Goal: Information Seeking & Learning: Learn about a topic

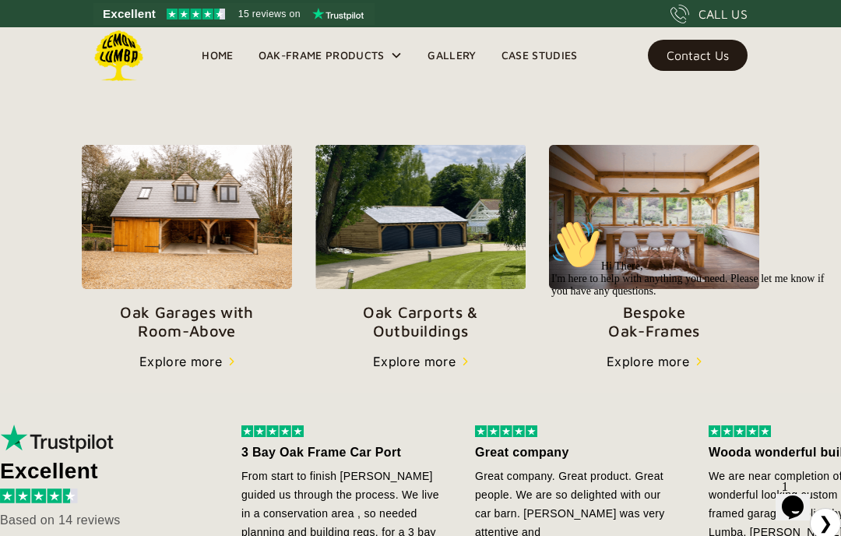
scroll to position [498, 0]
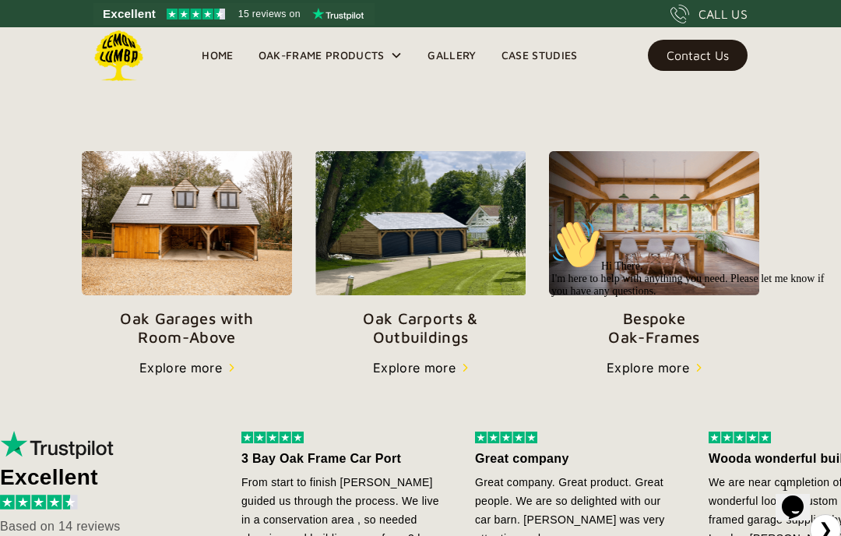
click at [346, 58] on div "Oak-Frame Products" at bounding box center [321, 55] width 126 height 19
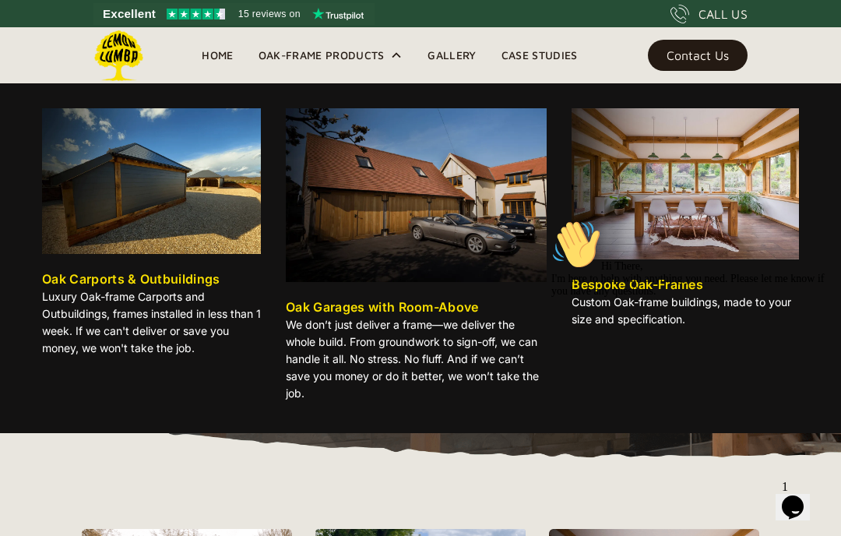
scroll to position [0, 0]
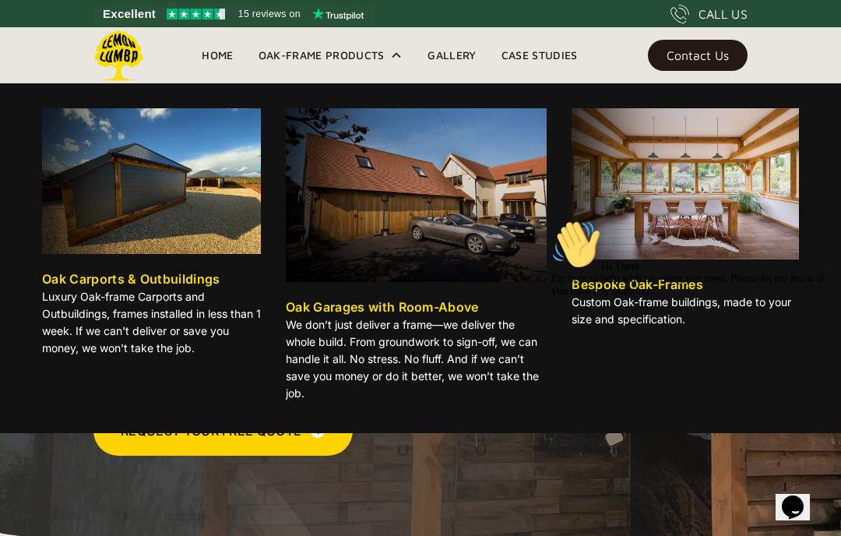
click at [462, 53] on link "Gallery" at bounding box center [451, 55] width 73 height 23
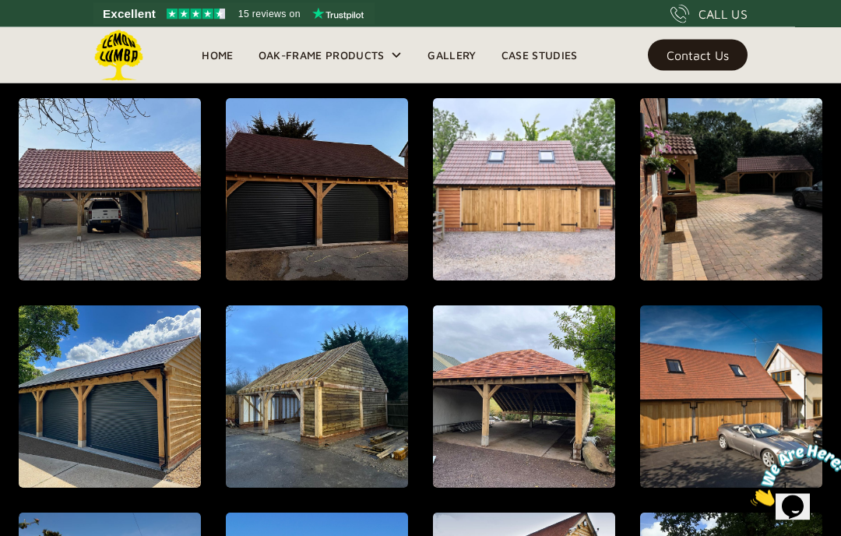
scroll to position [551, 0]
click at [124, 234] on img "open lightbox" at bounding box center [110, 189] width 182 height 182
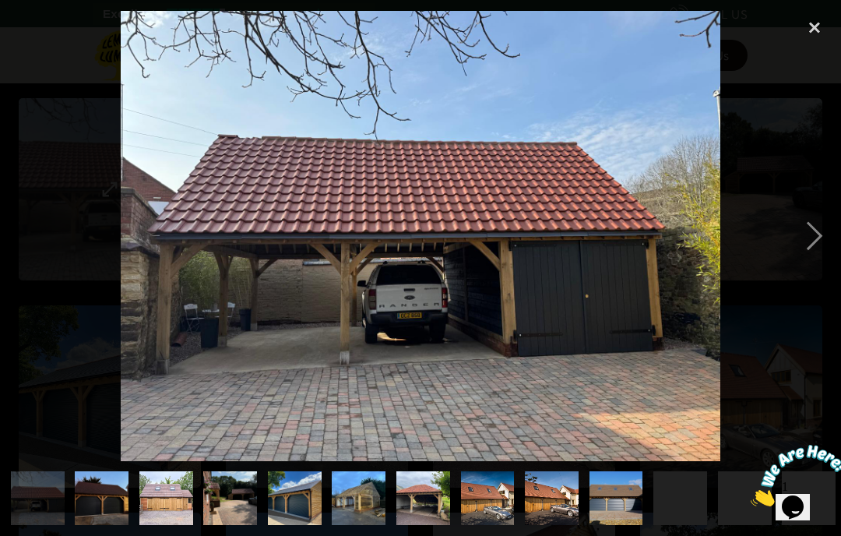
click at [807, 272] on div "next image" at bounding box center [814, 236] width 53 height 450
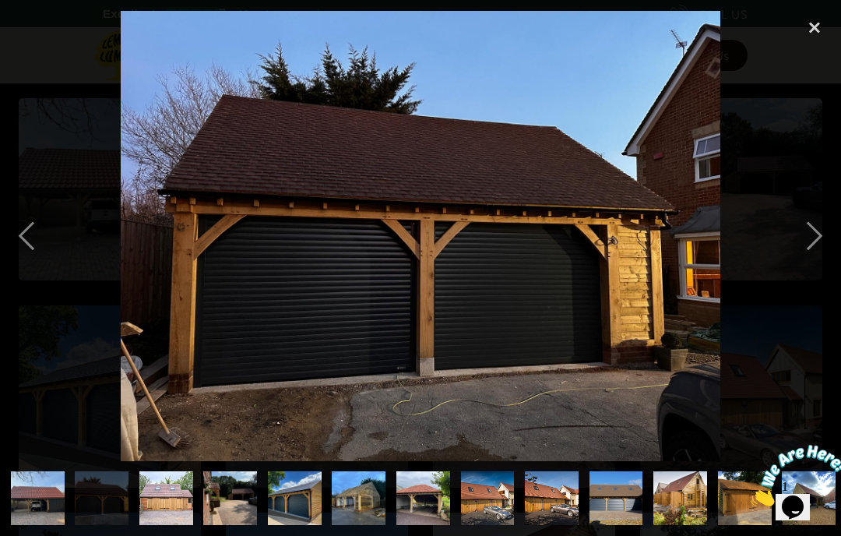
click at [810, 269] on div "next image" at bounding box center [814, 236] width 53 height 450
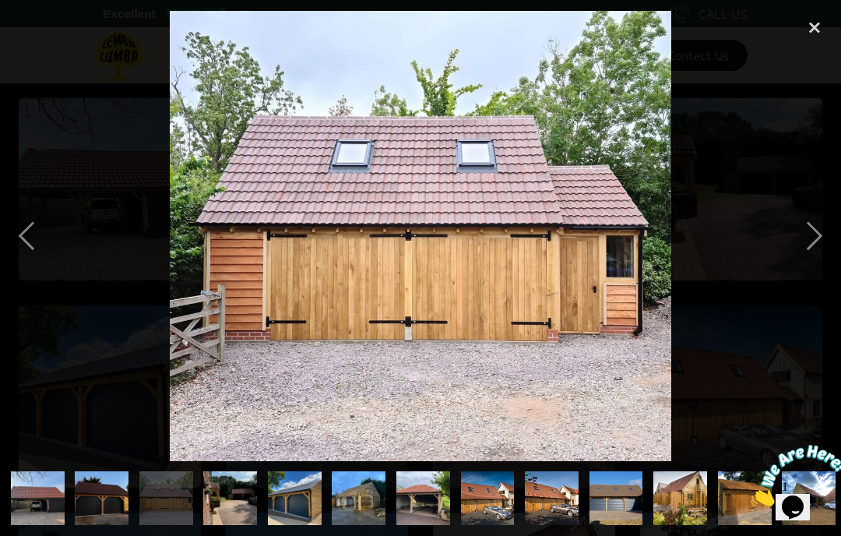
click at [811, 269] on div "next image" at bounding box center [814, 236] width 53 height 450
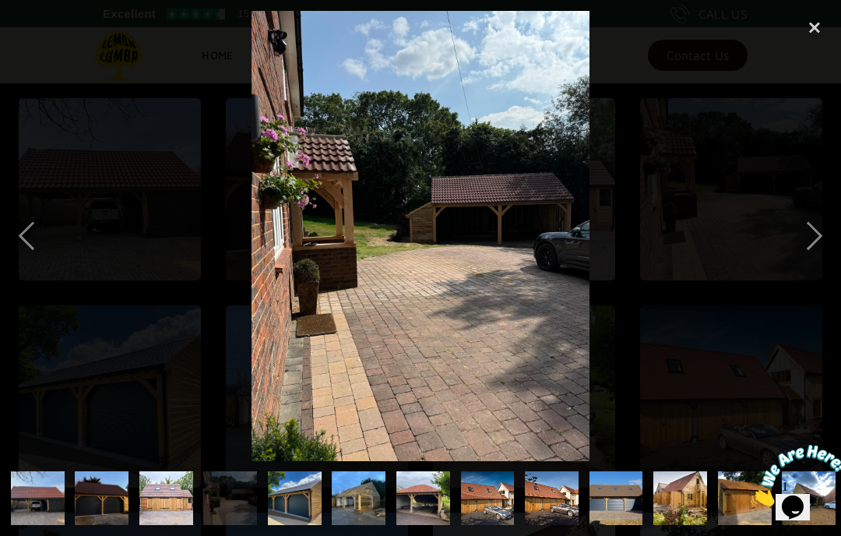
click at [33, 272] on div "previous image" at bounding box center [26, 236] width 53 height 450
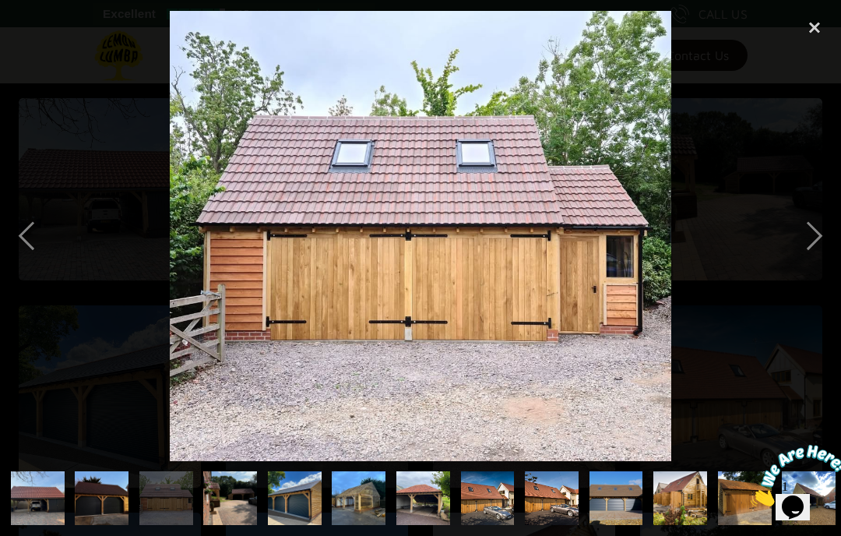
click at [812, 275] on div "next image" at bounding box center [814, 236] width 53 height 450
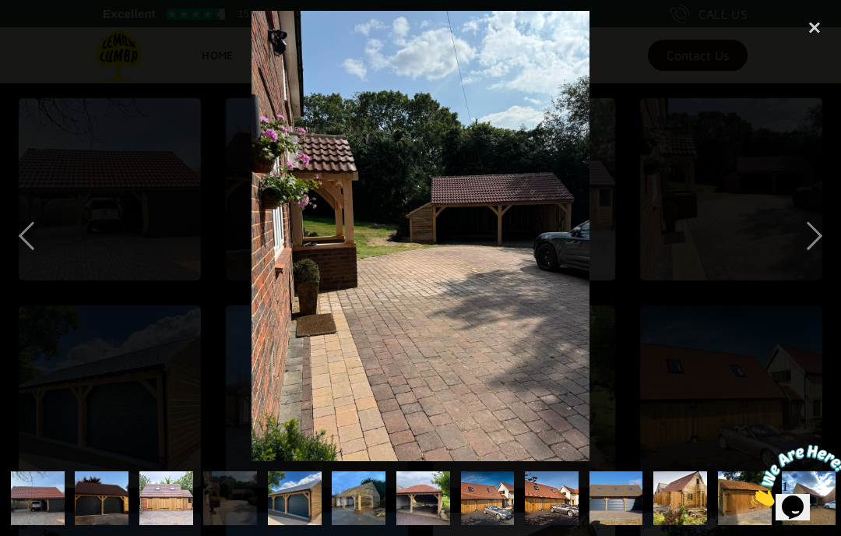
click at [817, 268] on div "next image" at bounding box center [814, 236] width 53 height 450
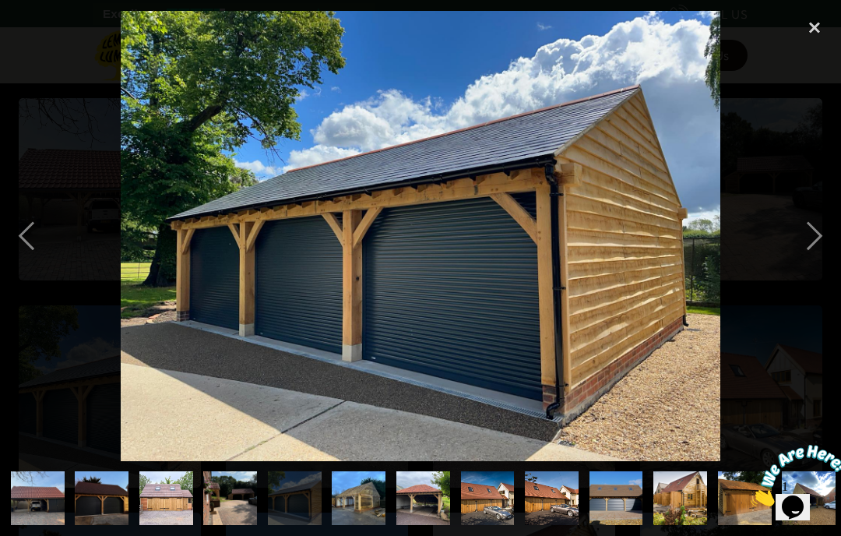
click at [825, 260] on div "next image" at bounding box center [814, 236] width 53 height 450
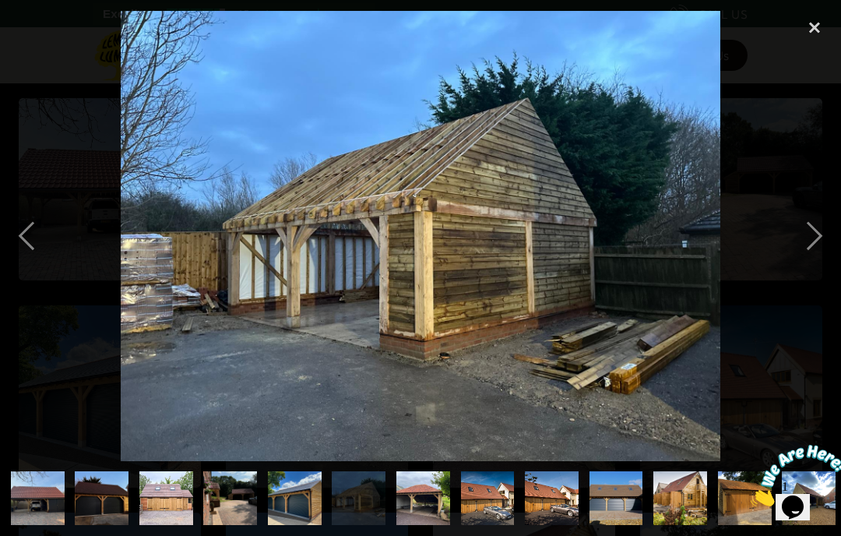
click at [821, 262] on div "next image" at bounding box center [814, 236] width 53 height 450
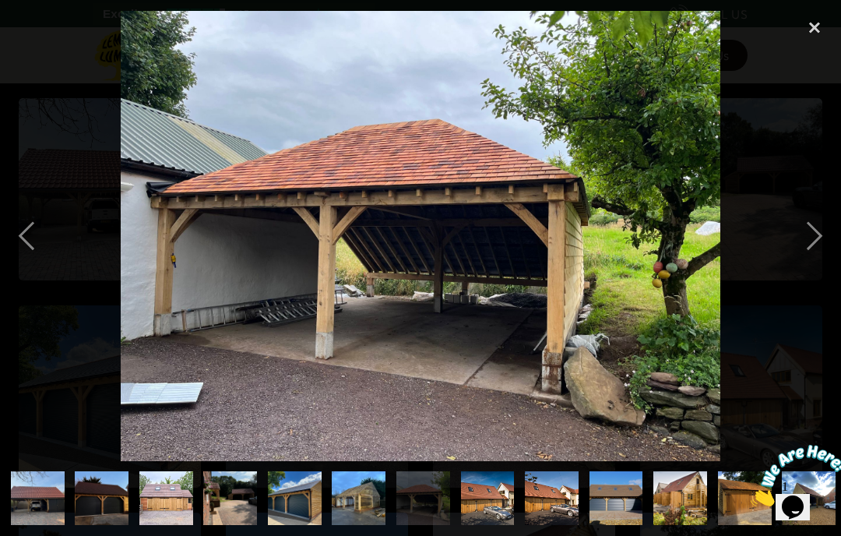
click at [825, 257] on div "next image" at bounding box center [814, 236] width 53 height 450
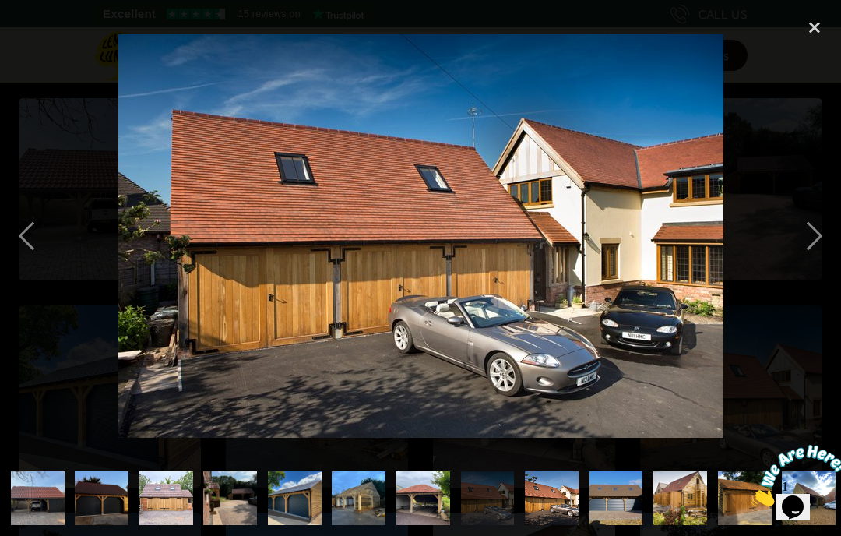
click at [818, 263] on div "next image" at bounding box center [814, 236] width 53 height 450
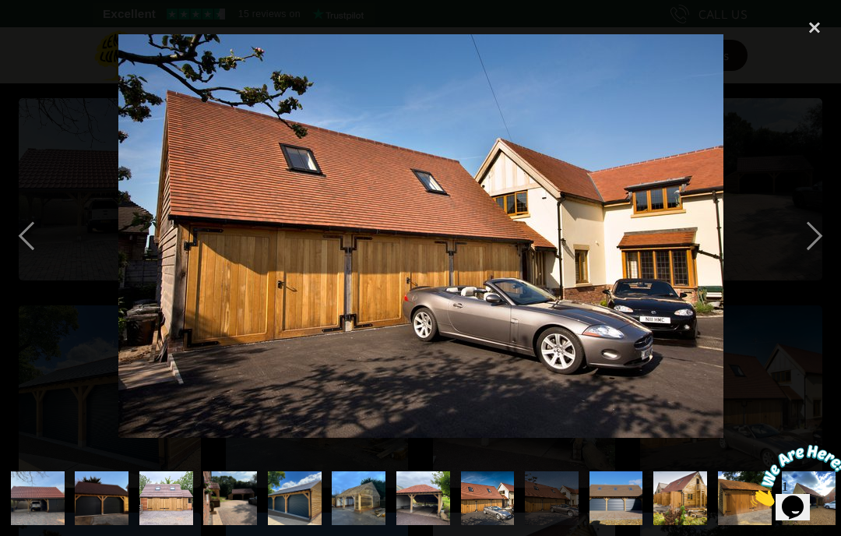
click at [824, 262] on div "next image" at bounding box center [814, 236] width 53 height 450
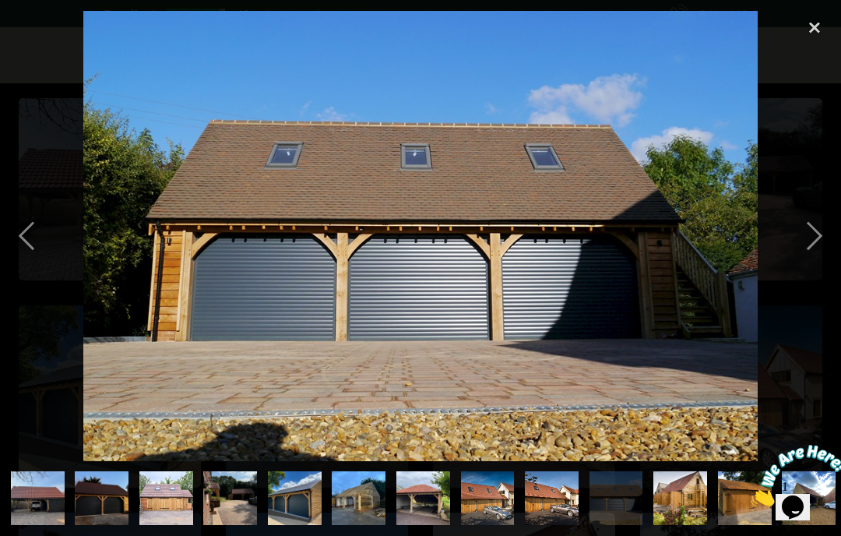
click at [829, 258] on div "next image" at bounding box center [814, 236] width 53 height 450
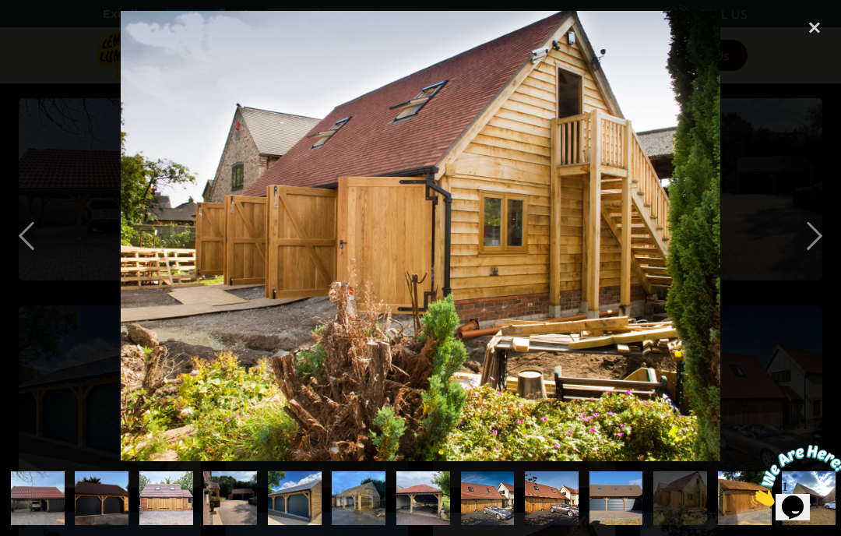
click at [826, 261] on div "next image" at bounding box center [814, 236] width 53 height 450
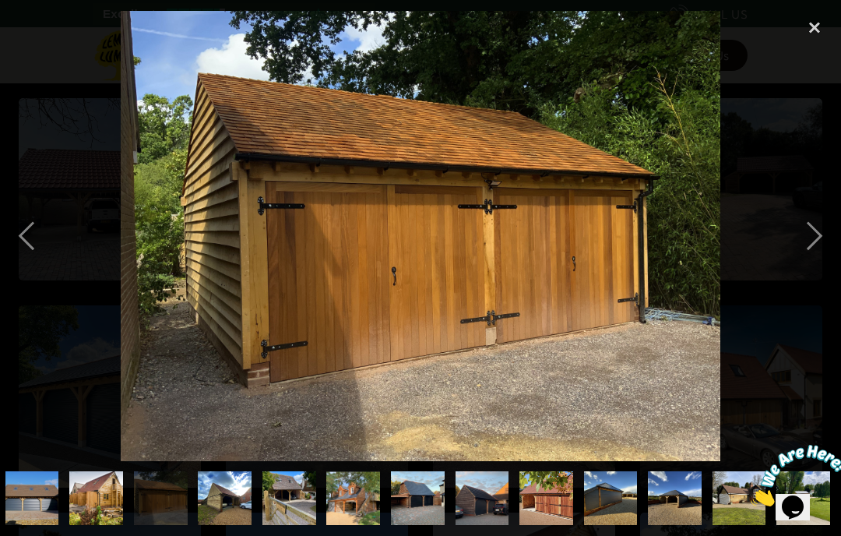
scroll to position [0, 733]
click at [830, 256] on div "next image" at bounding box center [814, 236] width 53 height 450
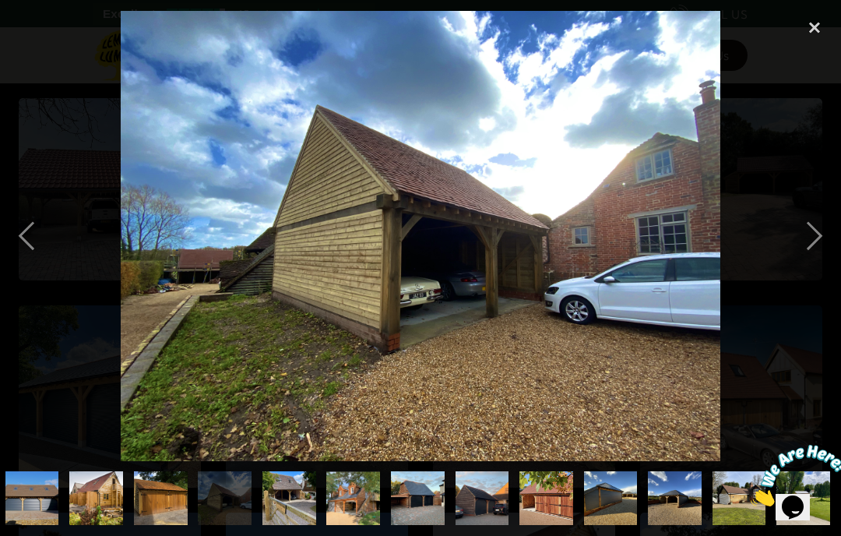
click at [820, 269] on div "next image" at bounding box center [814, 236] width 53 height 450
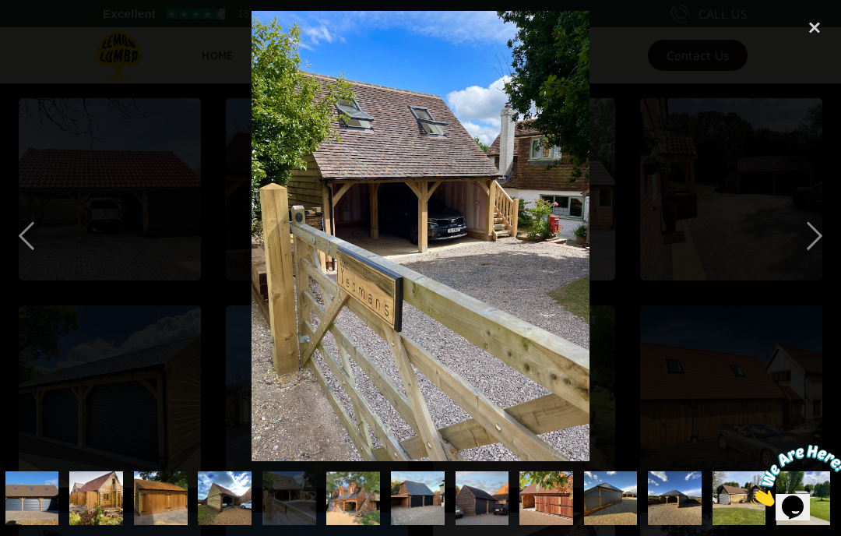
click at [825, 262] on div "next image" at bounding box center [814, 236] width 53 height 450
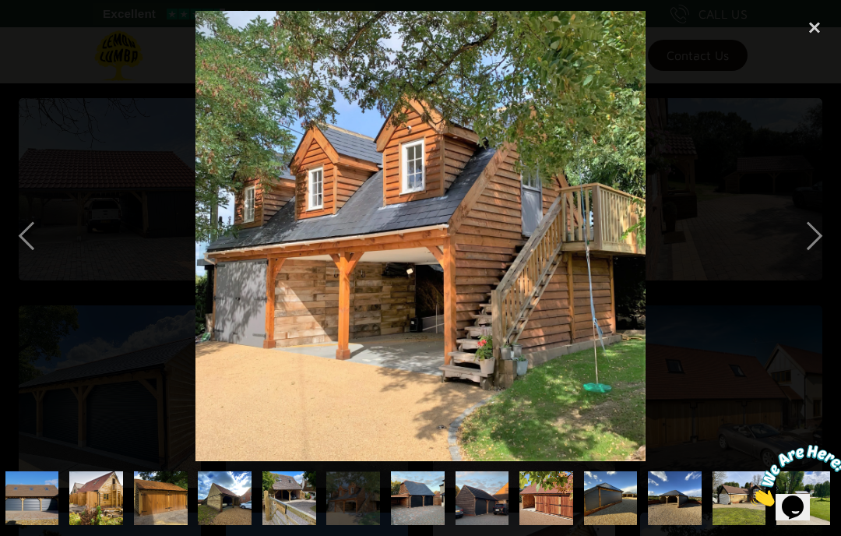
click at [824, 262] on div "next image" at bounding box center [814, 236] width 53 height 450
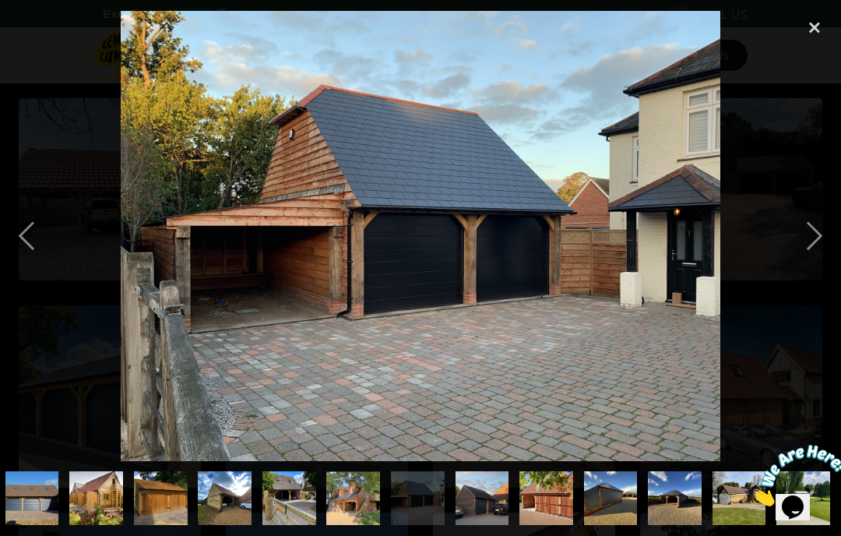
click at [831, 262] on div "next image" at bounding box center [814, 236] width 53 height 450
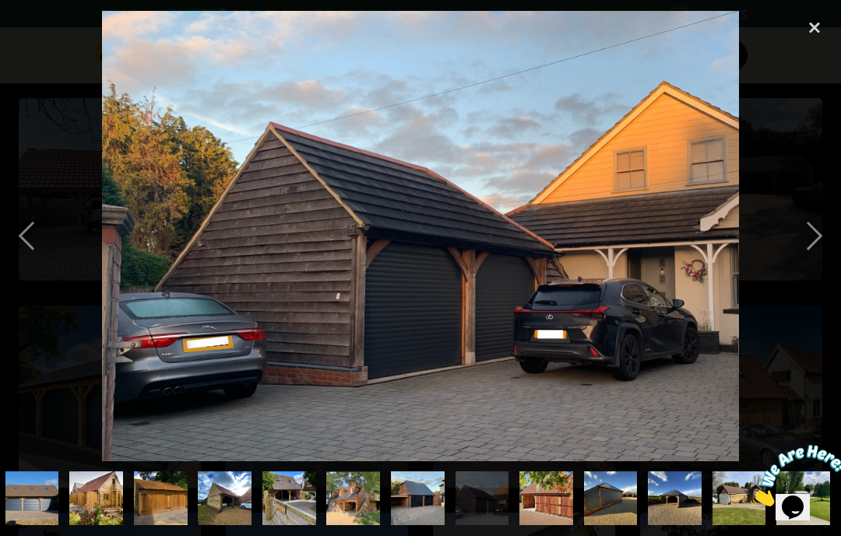
click at [822, 266] on div "next image" at bounding box center [814, 236] width 53 height 450
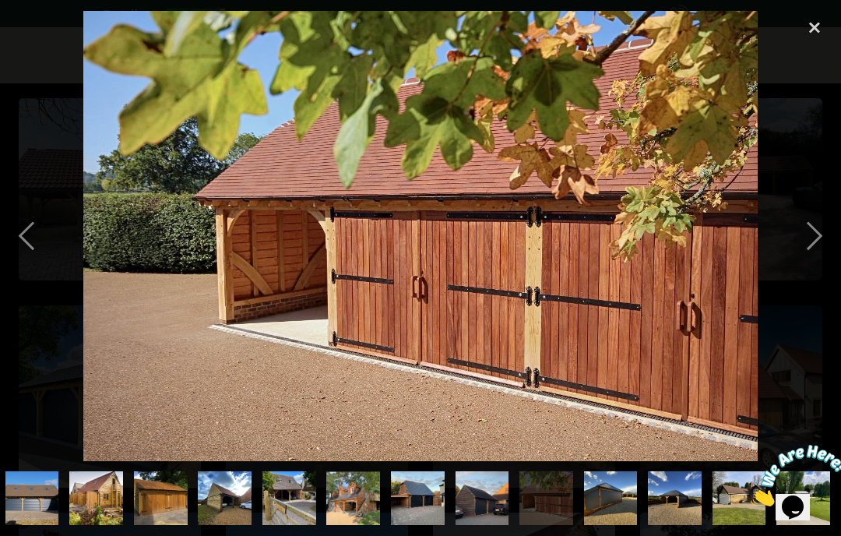
click at [828, 263] on div "next image" at bounding box center [814, 236] width 53 height 450
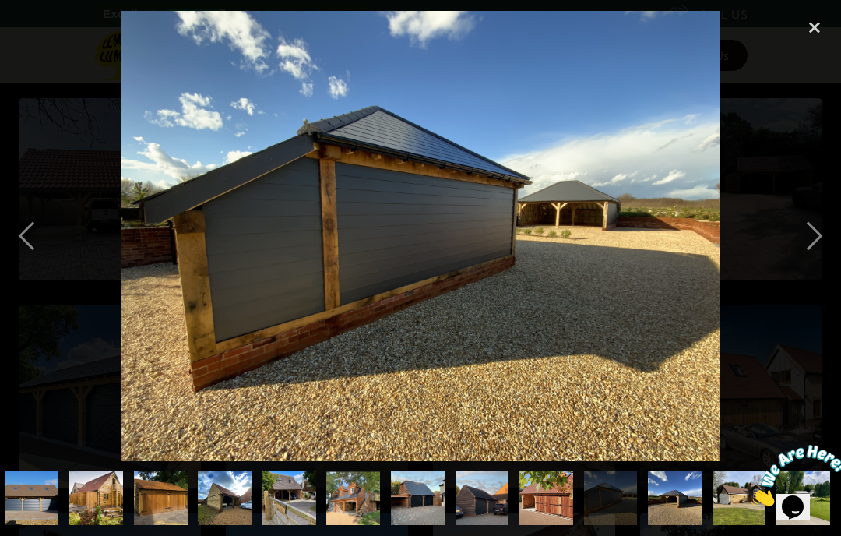
click at [833, 265] on div "next image" at bounding box center [814, 236] width 53 height 450
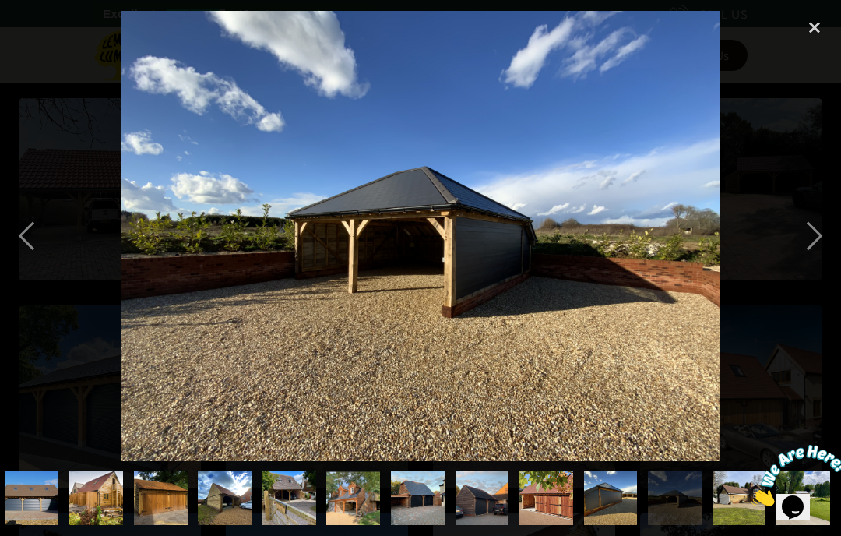
click at [825, 268] on div "next image" at bounding box center [814, 236] width 53 height 450
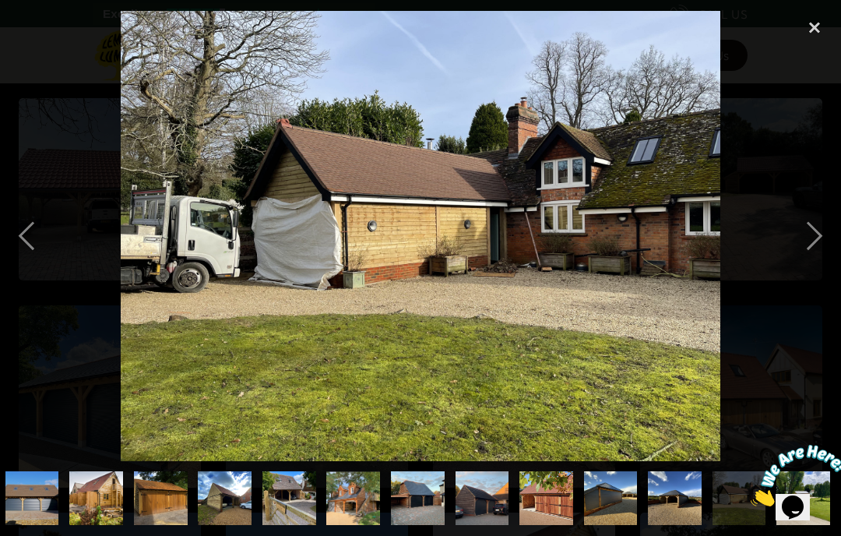
click at [817, 268] on div "next image" at bounding box center [814, 236] width 53 height 450
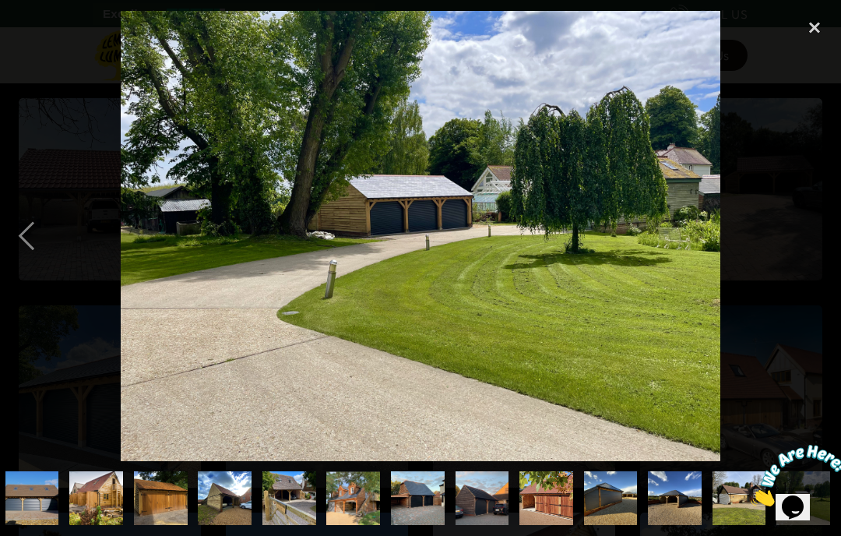
click at [831, 266] on div "next image" at bounding box center [814, 236] width 53 height 450
click at [820, 32] on div "close lightbox" at bounding box center [814, 28] width 53 height 34
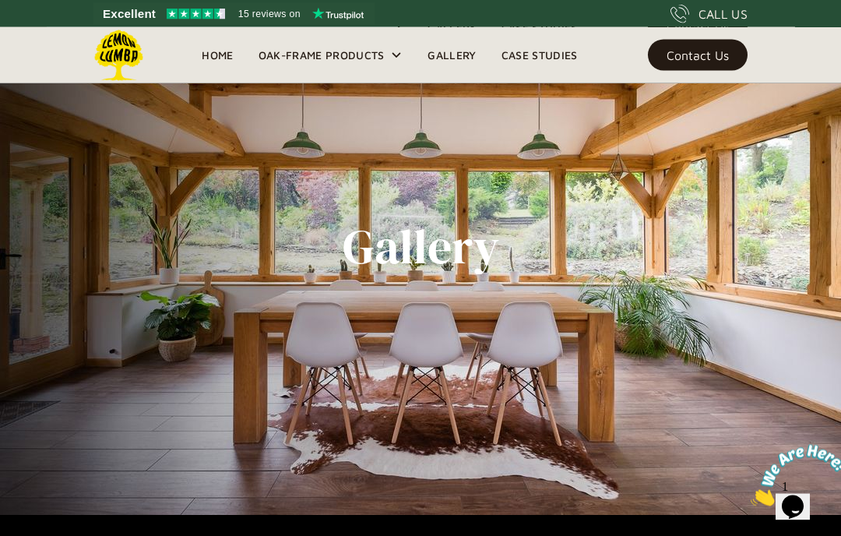
scroll to position [0, 0]
